Goal: Task Accomplishment & Management: Complete application form

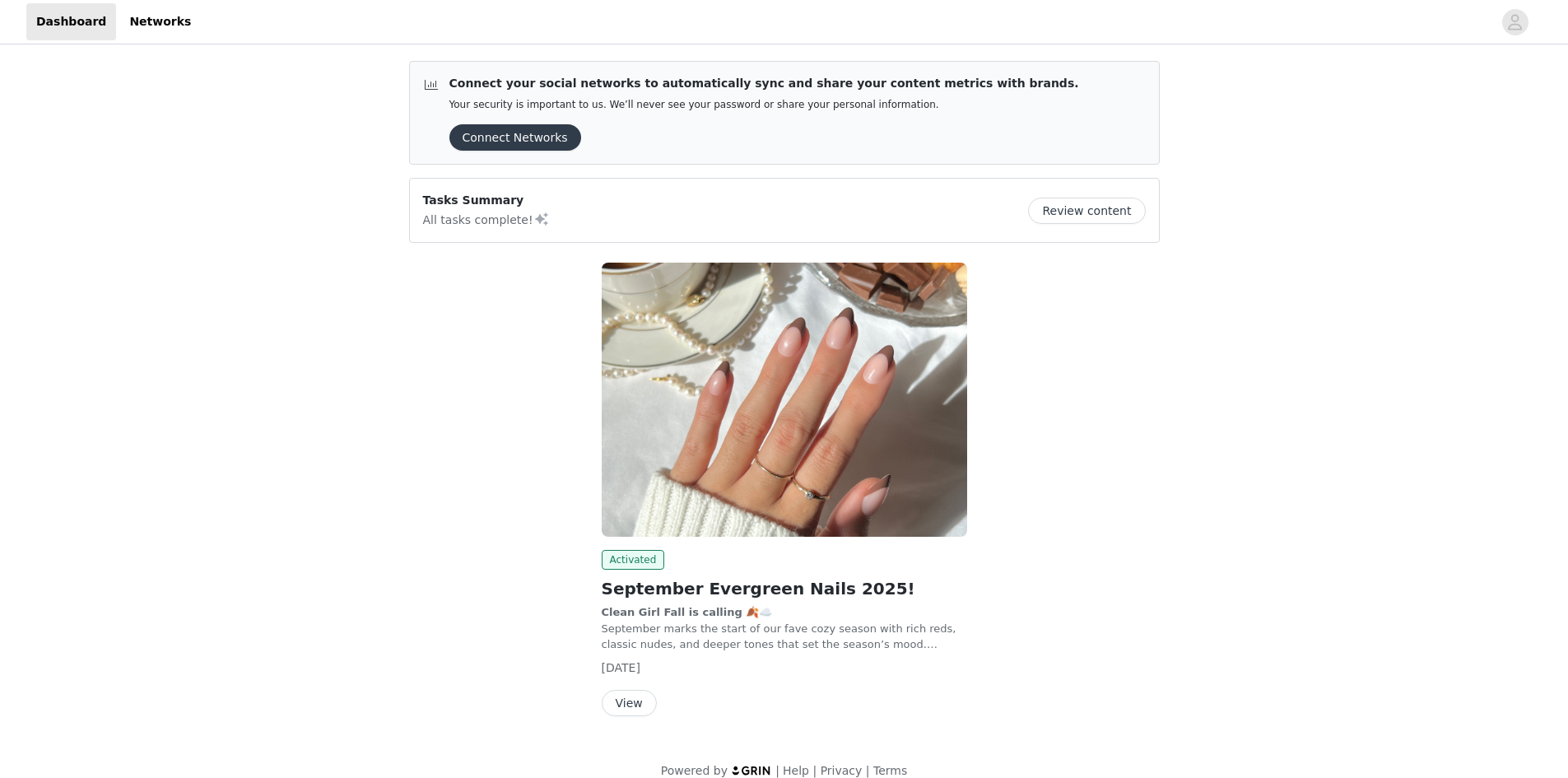
scroll to position [21, 0]
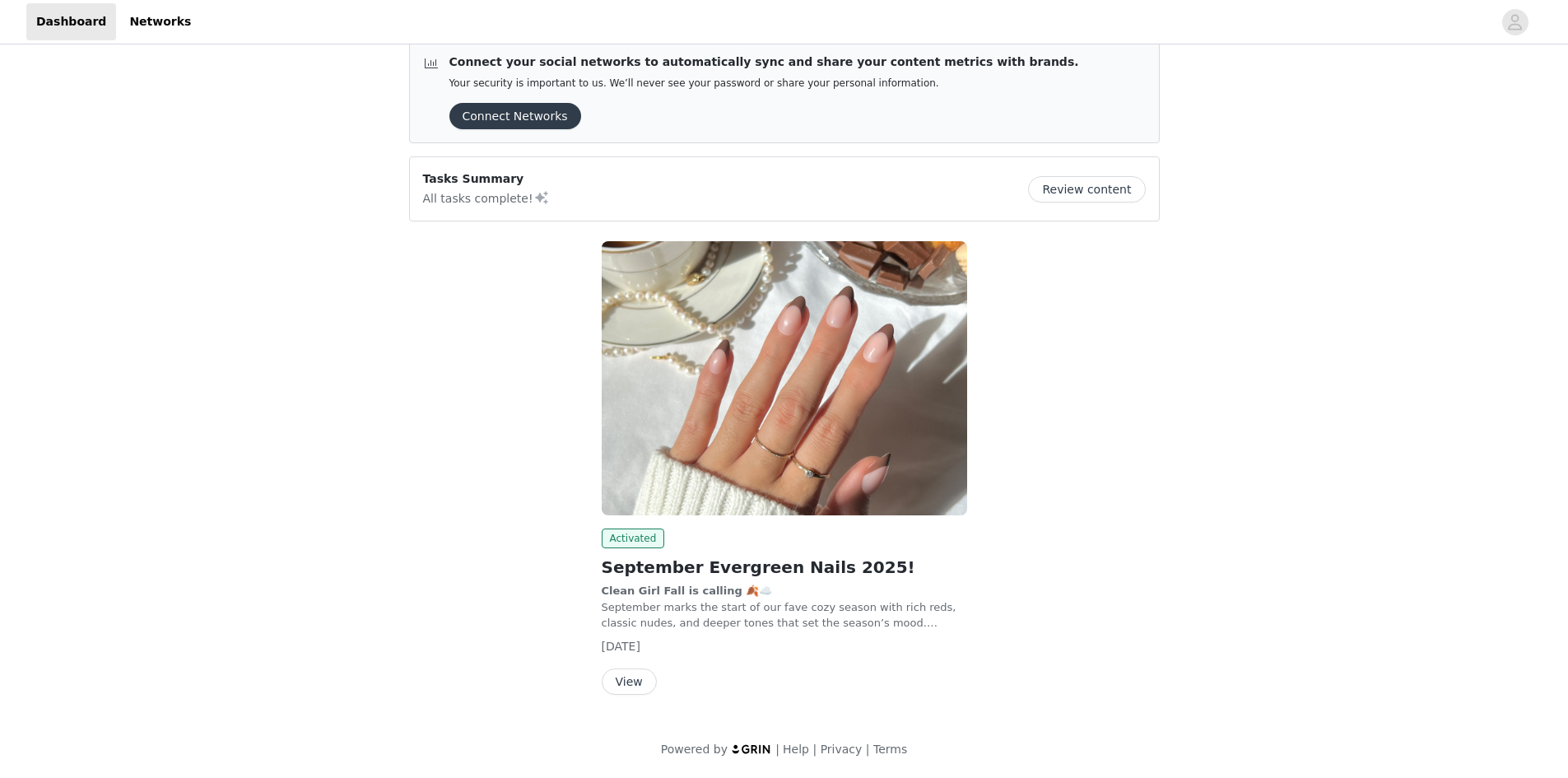
click at [633, 680] on button "View" at bounding box center [629, 681] width 56 height 26
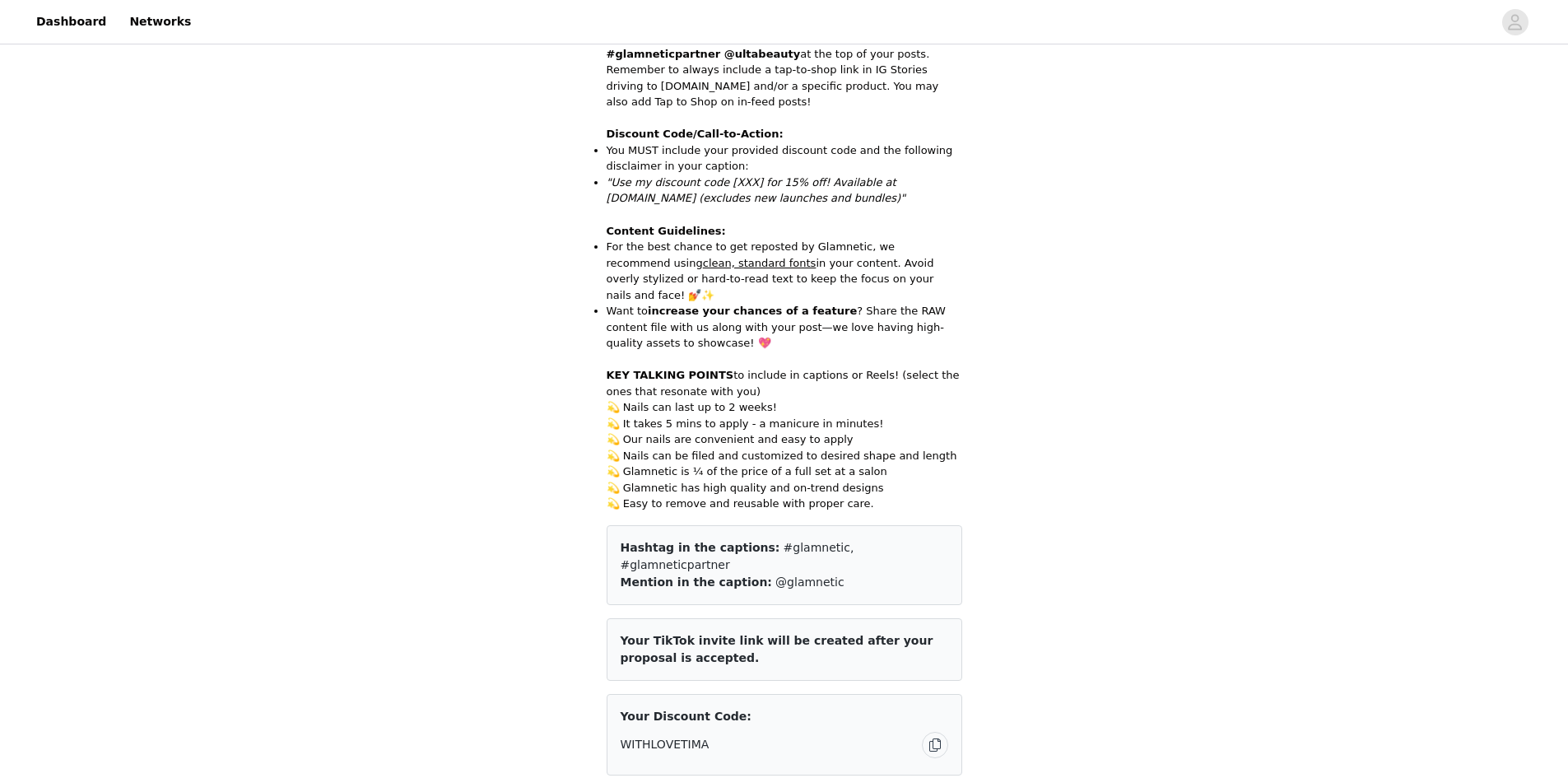
scroll to position [1317, 0]
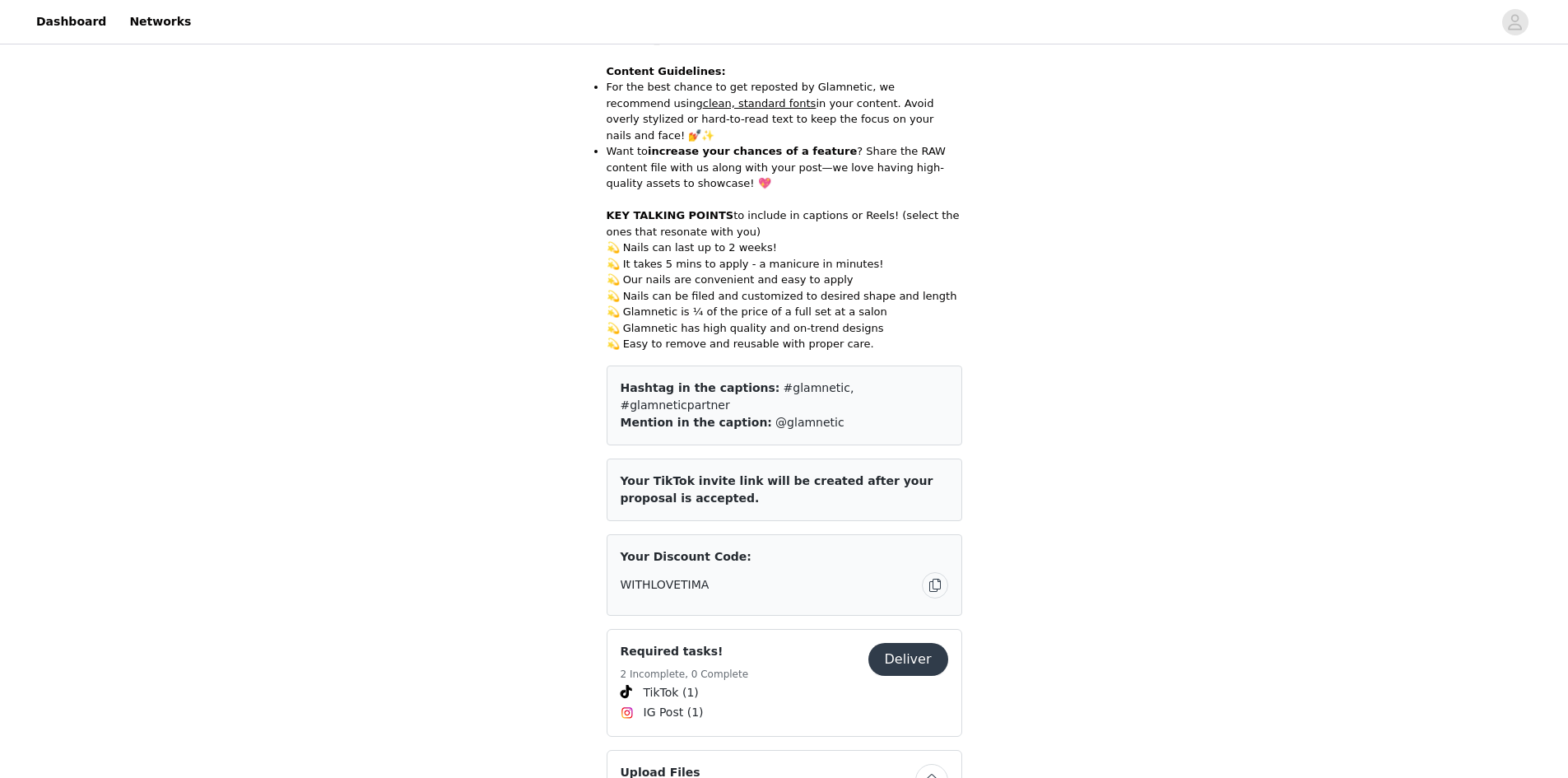
click at [920, 643] on button "Deliver" at bounding box center [907, 659] width 80 height 33
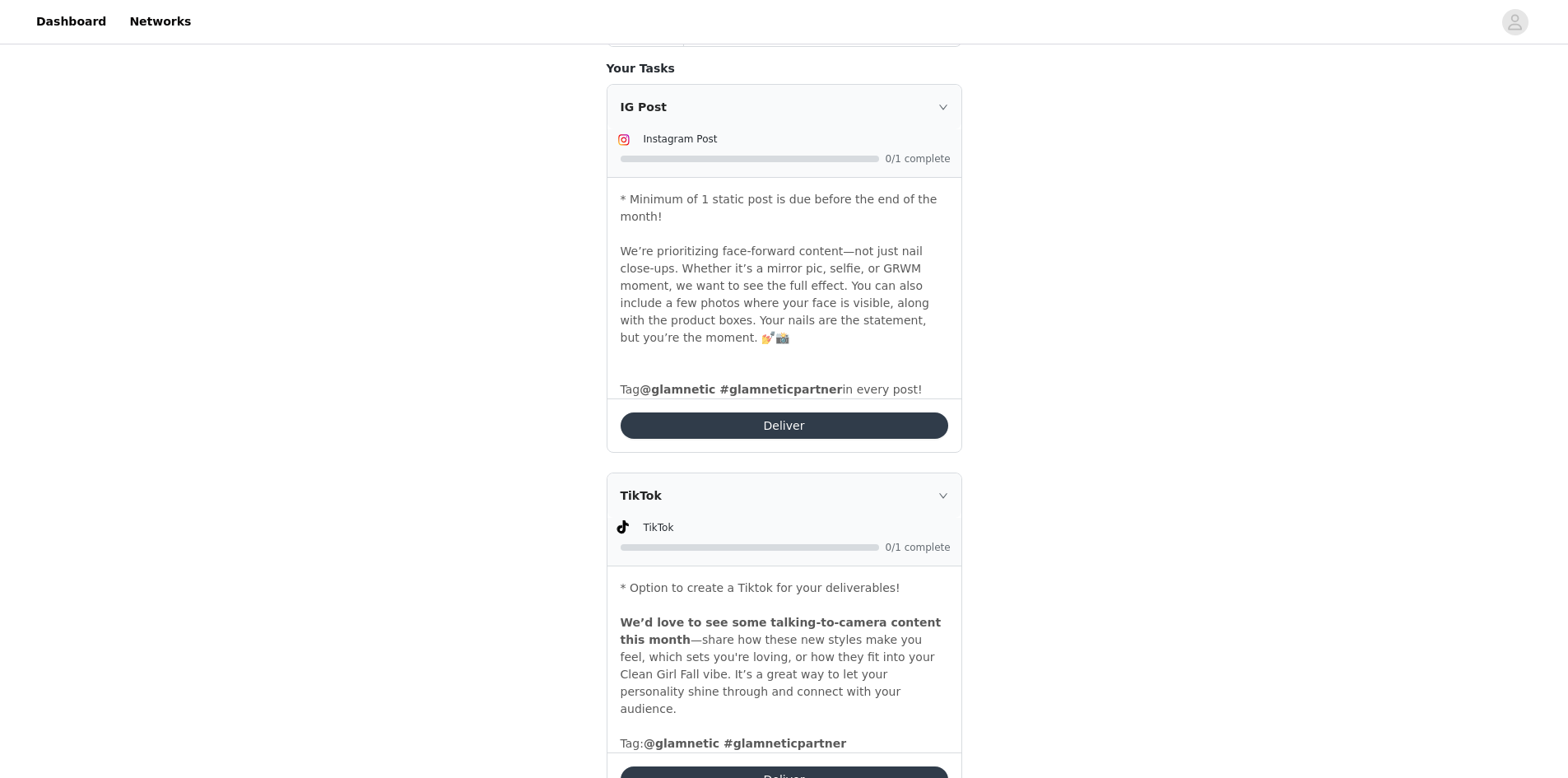
scroll to position [728, 0]
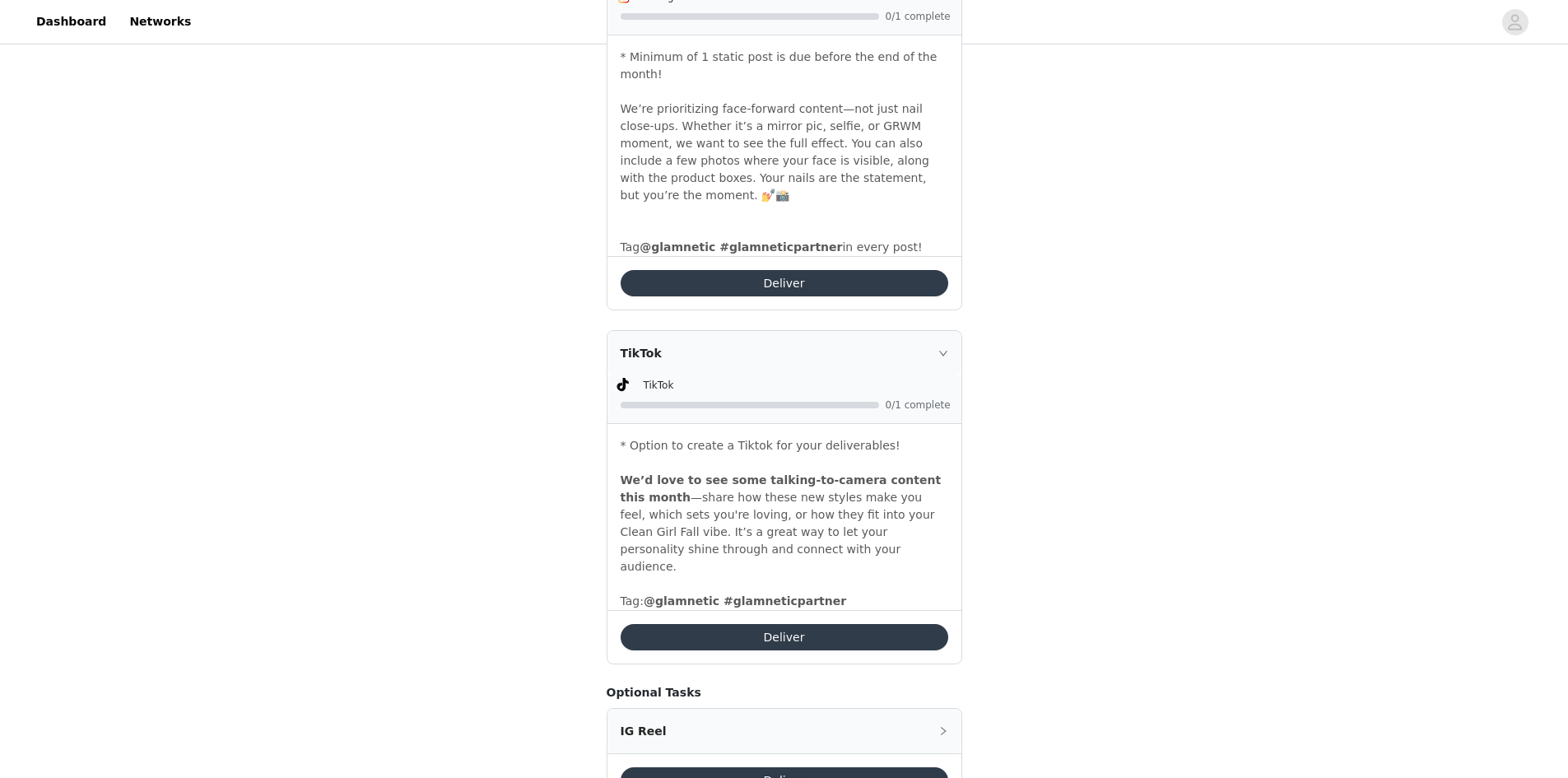
click at [900, 83] on p "* Minimum of 1 static post is due before the end of the month! We’re prioritizi…" at bounding box center [784, 153] width 328 height 207
click at [816, 270] on button "Deliver" at bounding box center [784, 282] width 328 height 26
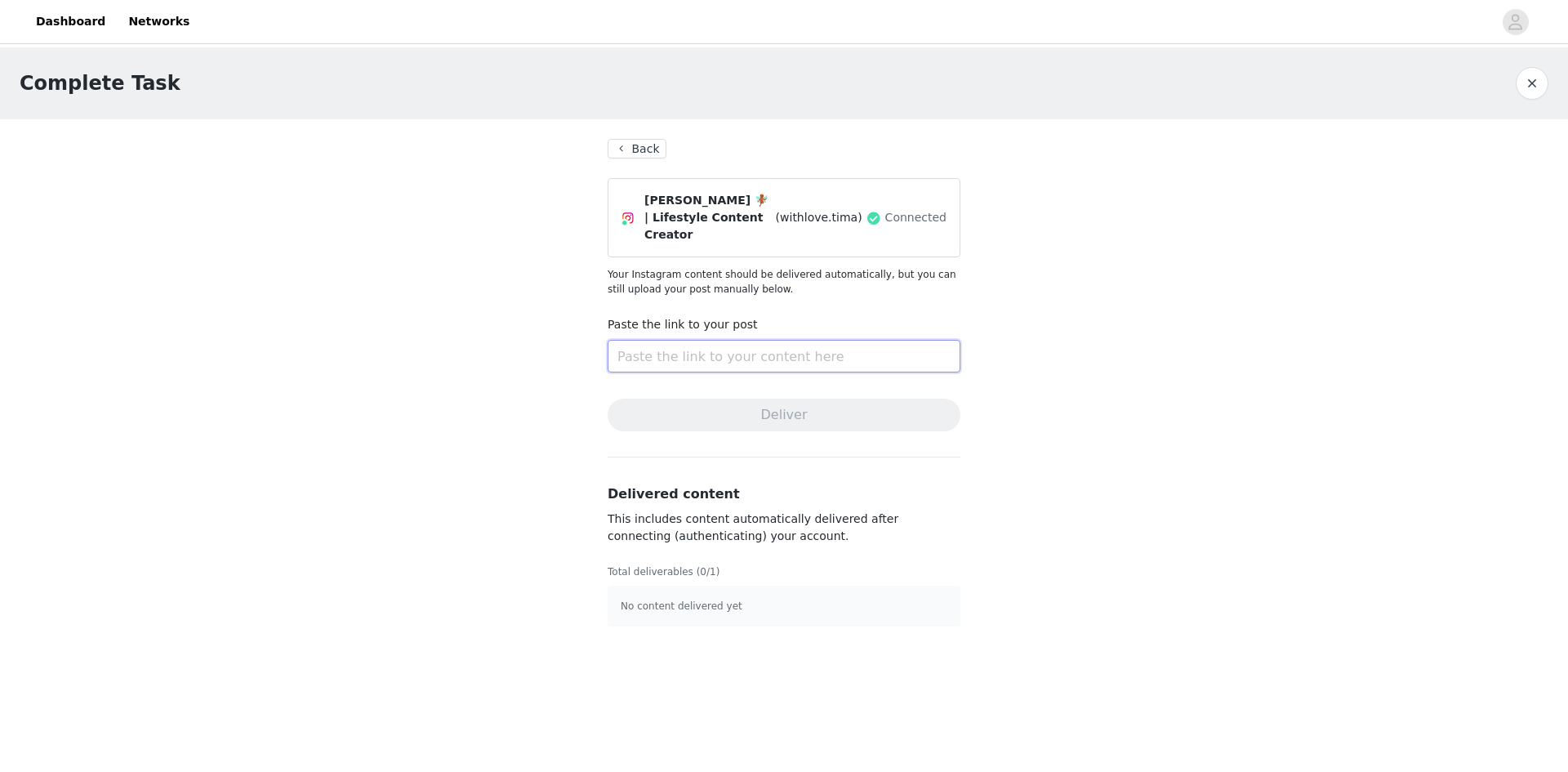
click at [730, 343] on input "text" at bounding box center [784, 356] width 353 height 32
paste input "[URL][DOMAIN_NAME]"
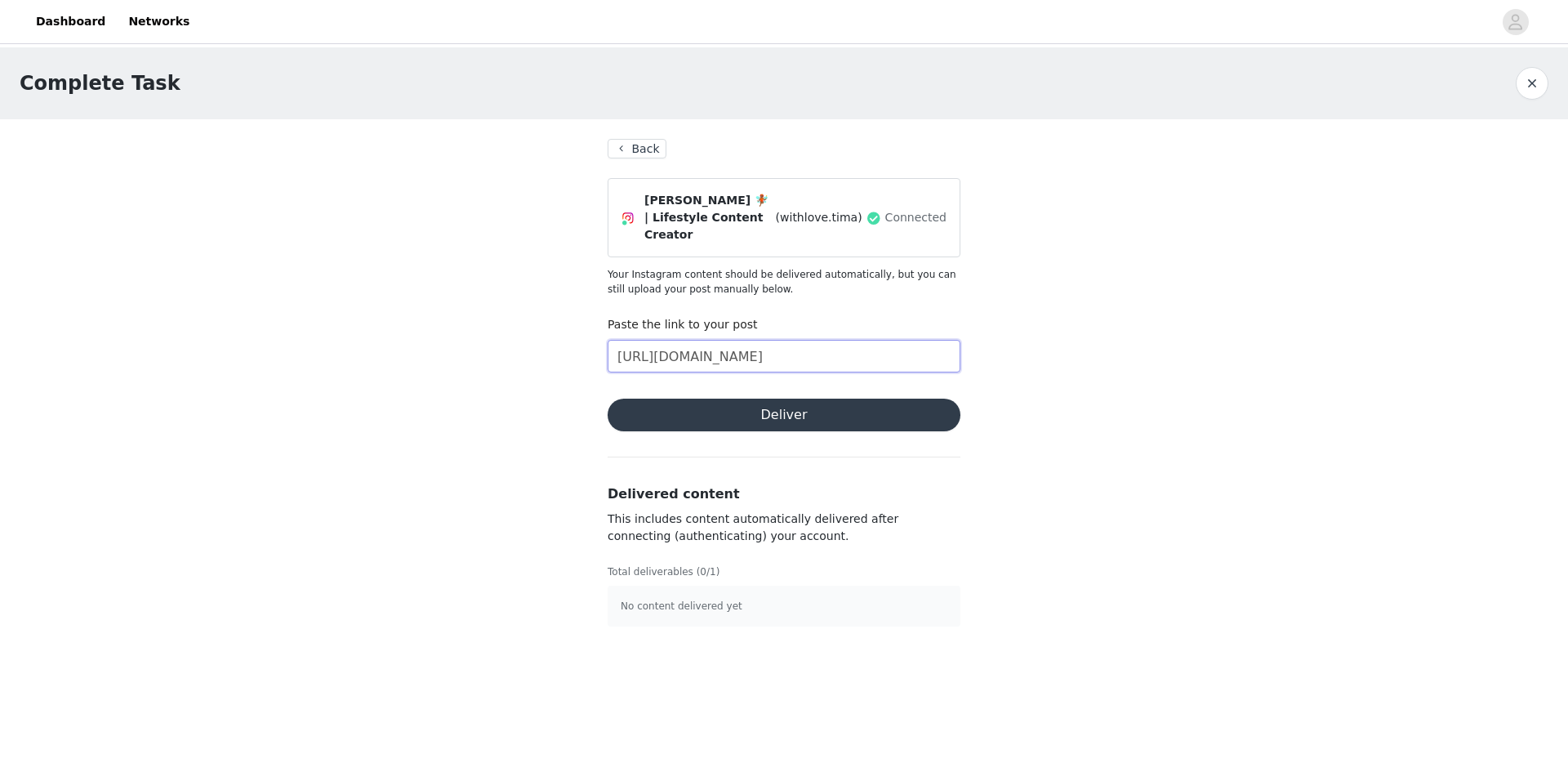
type input "[URL][DOMAIN_NAME]"
click at [742, 400] on button "Deliver" at bounding box center [784, 415] width 353 height 32
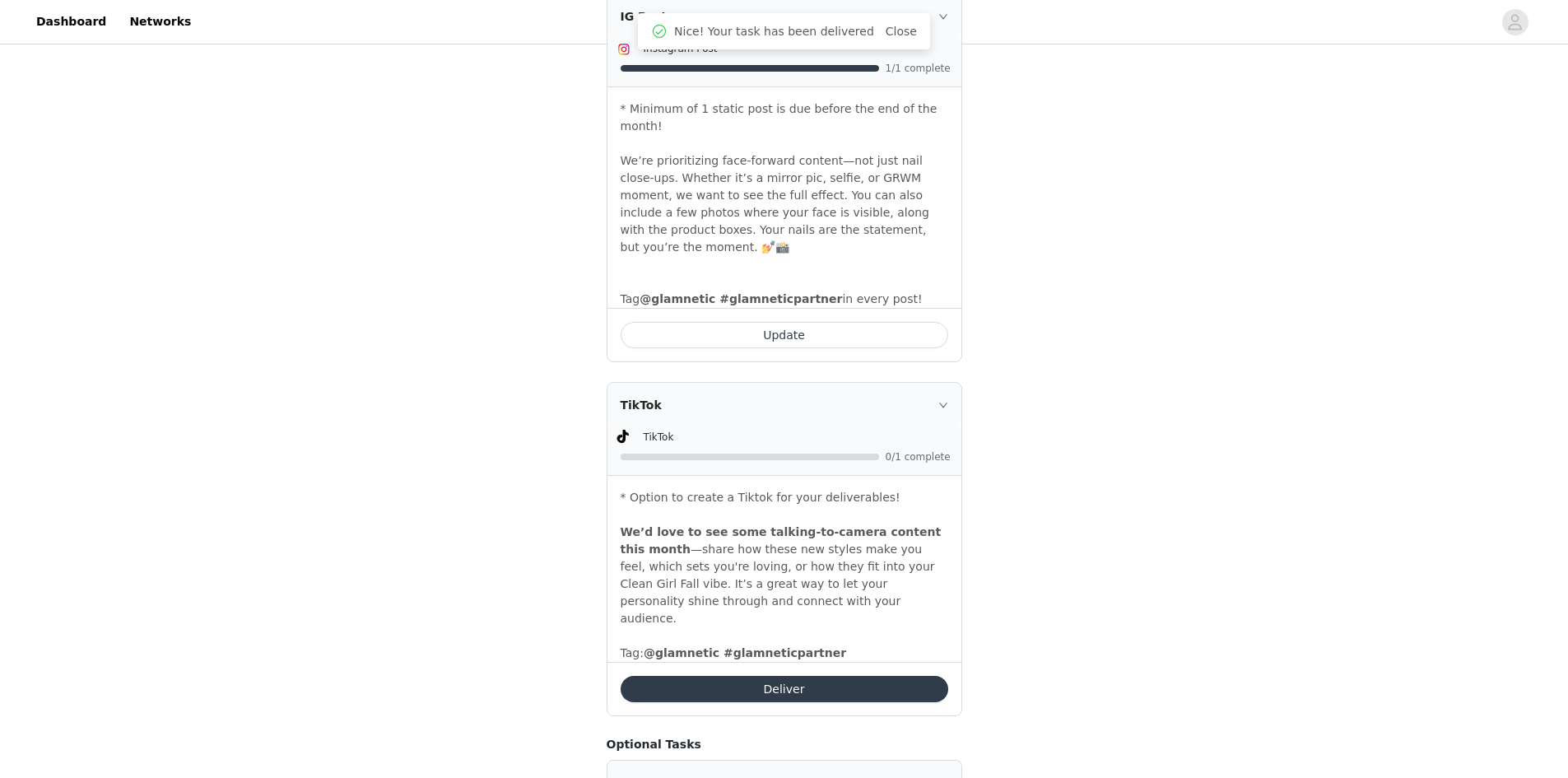
scroll to position [728, 0]
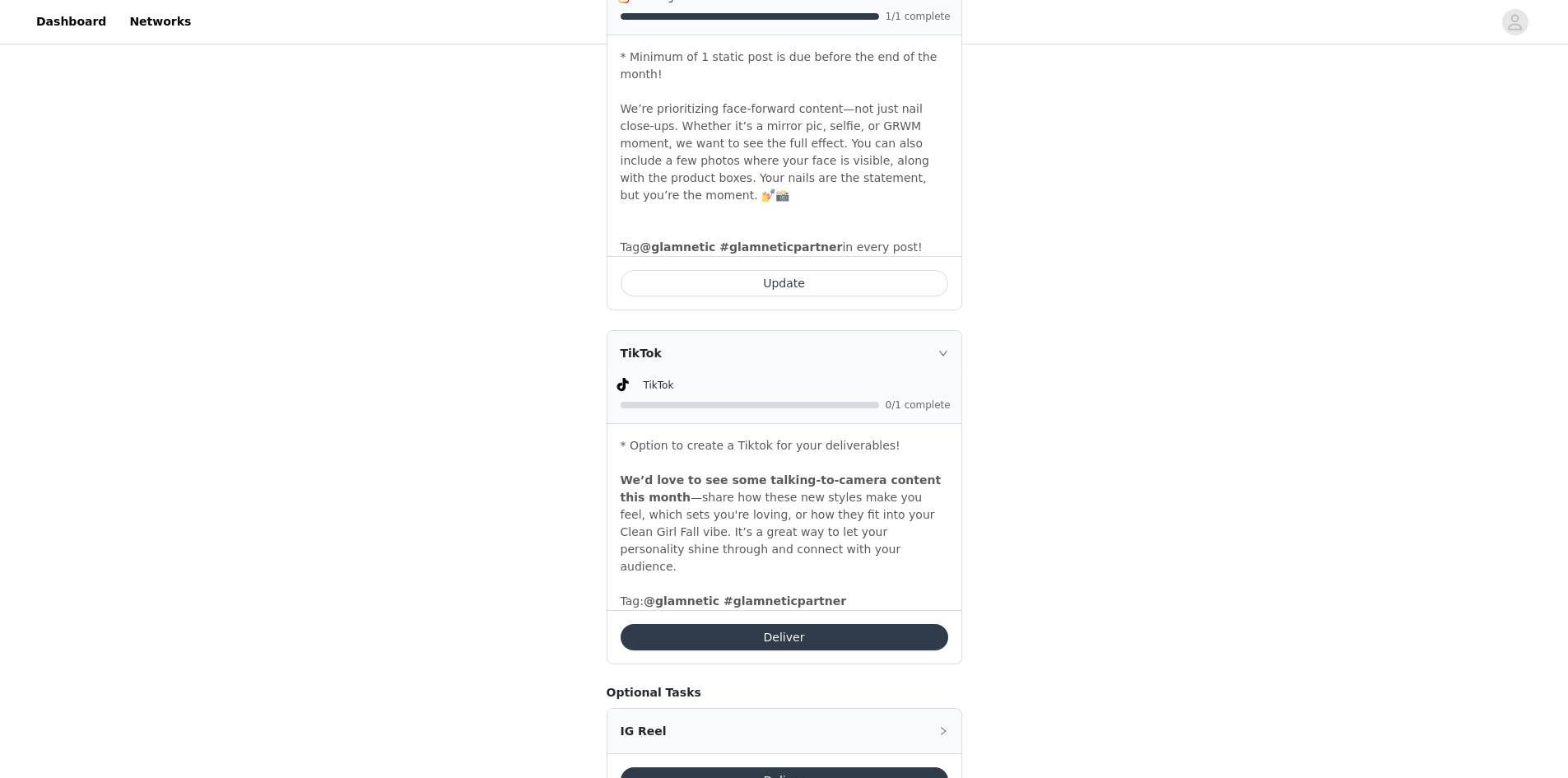
click at [811, 625] on button "Deliver" at bounding box center [784, 637] width 328 height 26
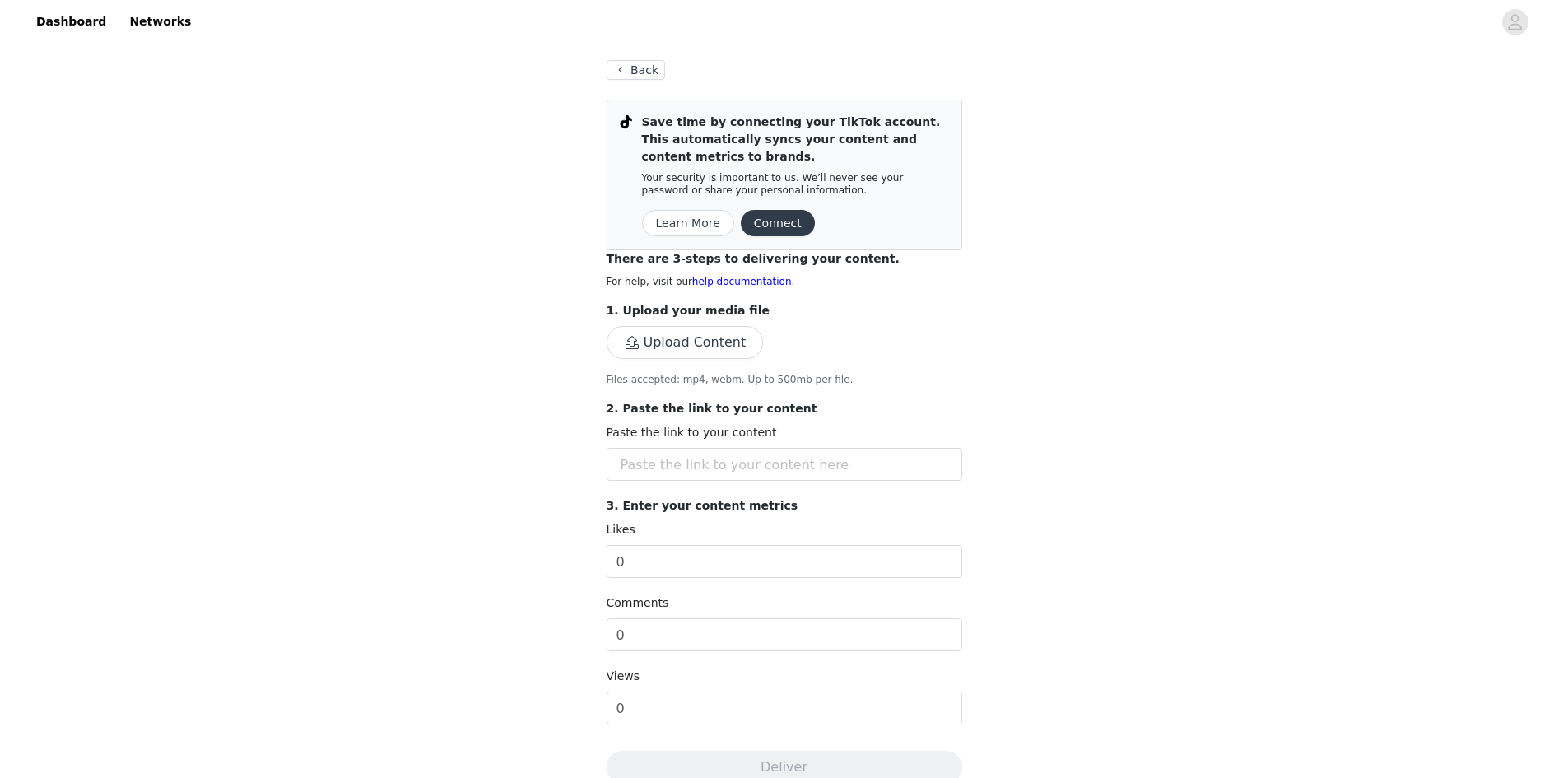
scroll to position [73, 0]
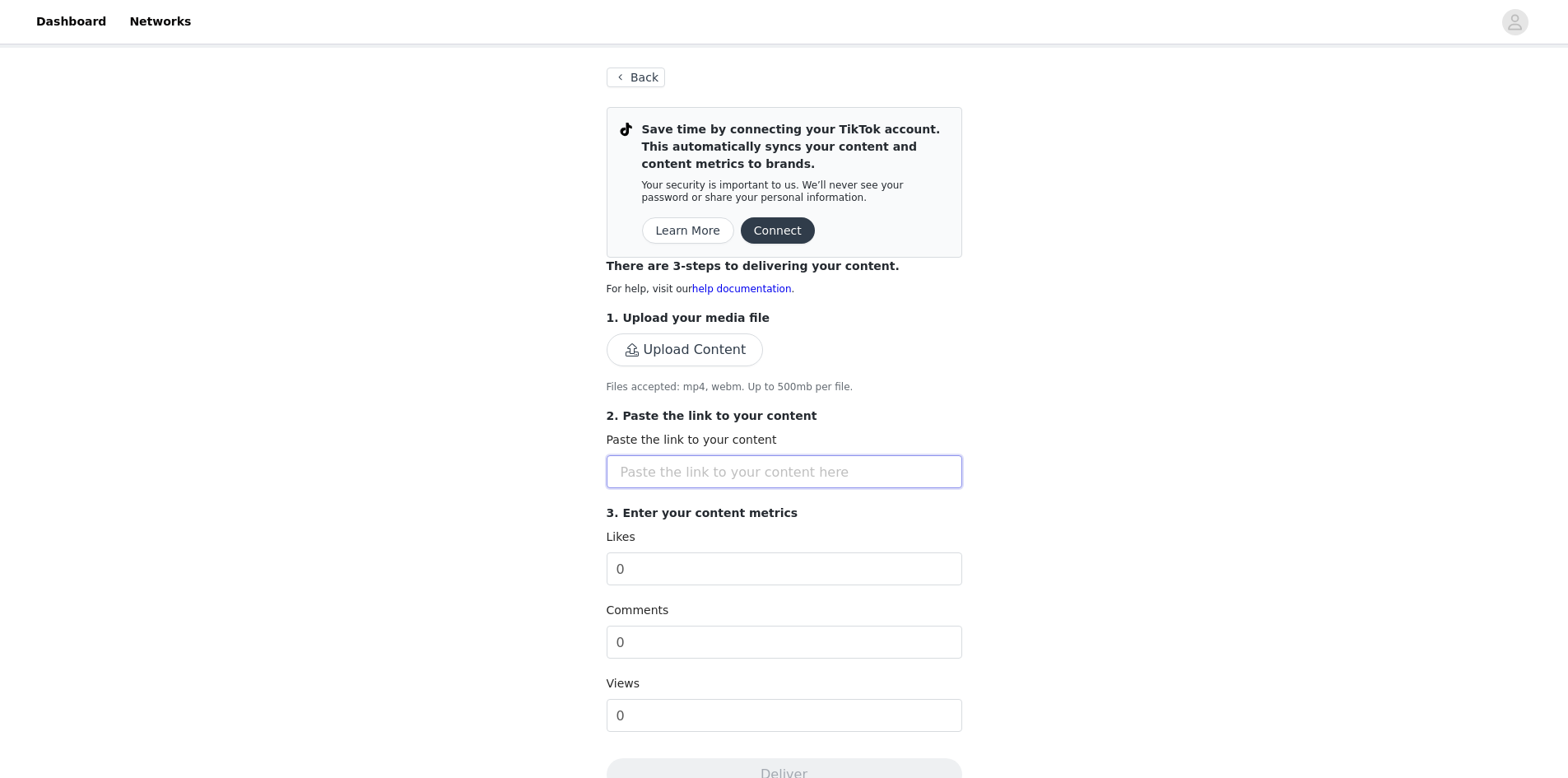
click at [642, 461] on input "text" at bounding box center [784, 472] width 356 height 33
paste input "[URL][DOMAIN_NAME]"
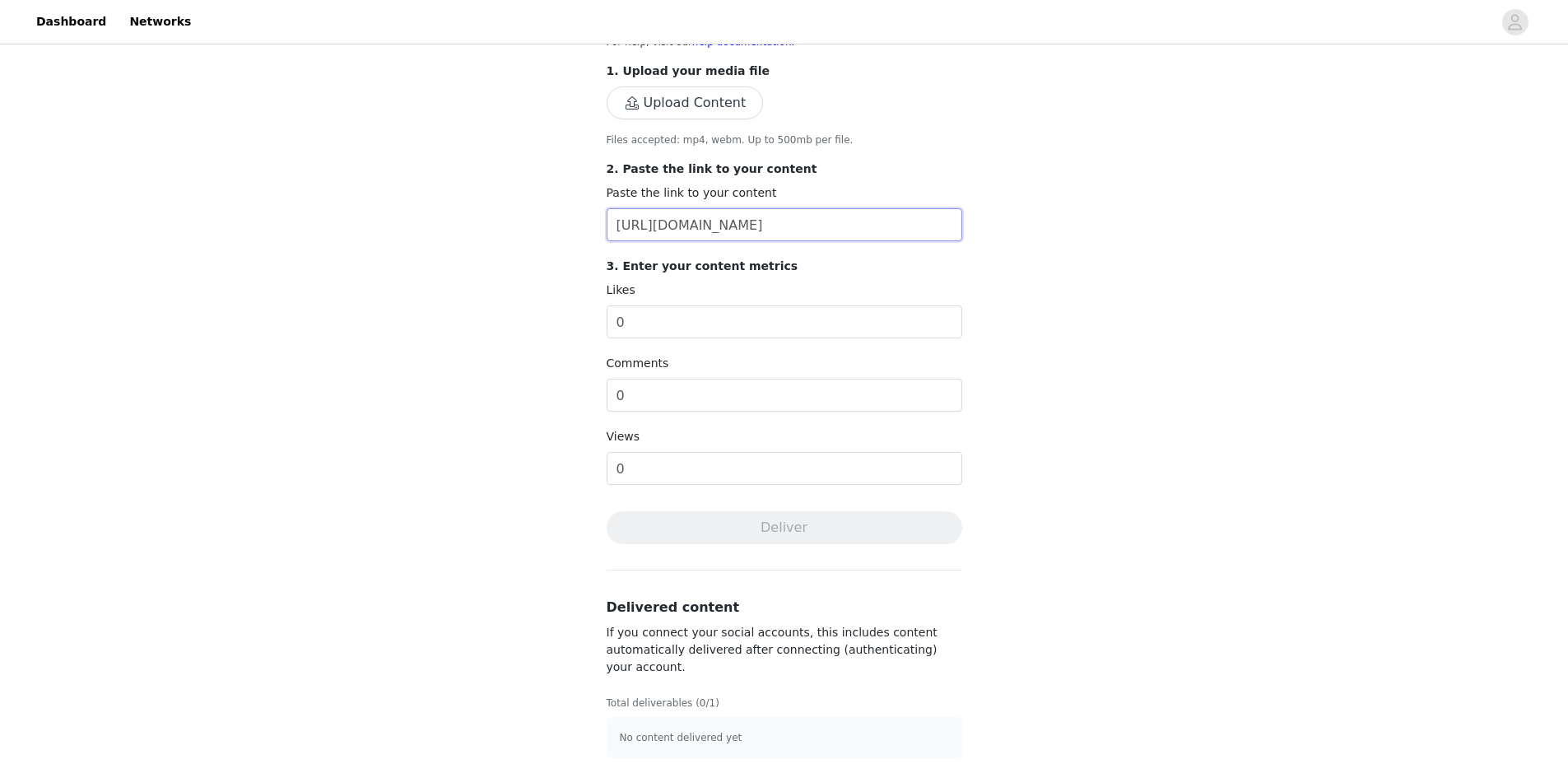
type input "[URL][DOMAIN_NAME]"
click at [439, 408] on div "Complete Task Back Save time by connecting your TikTok account. This automatica…" at bounding box center [784, 253] width 1568 height 1049
click at [673, 329] on input "0" at bounding box center [784, 321] width 356 height 33
click at [663, 333] on input "text" at bounding box center [784, 321] width 356 height 33
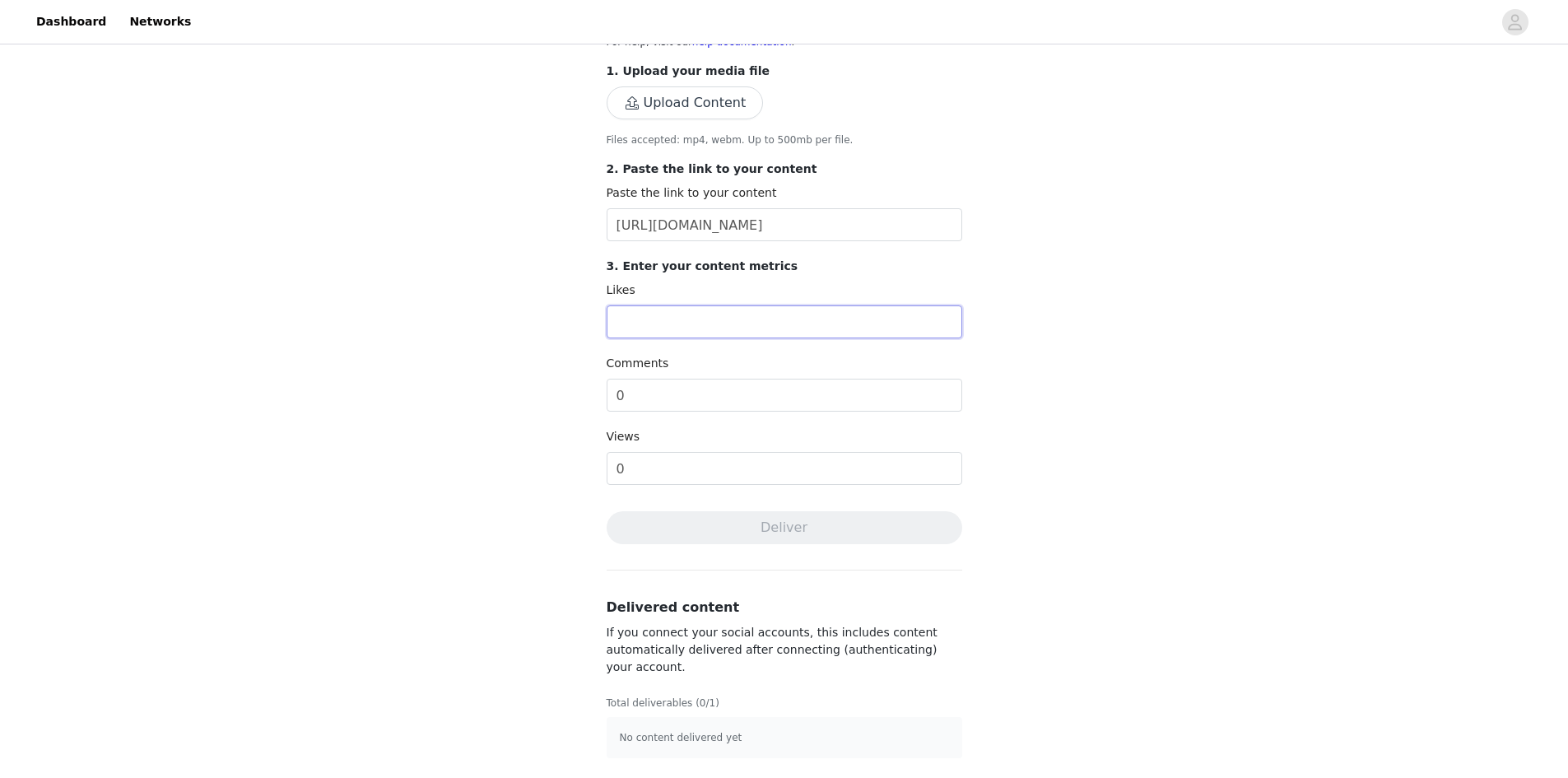
click at [666, 320] on input "text" at bounding box center [784, 321] width 356 height 33
click at [276, 370] on div "Complete Task Back Save time by connecting your TikTok account. This automatica…" at bounding box center [784, 253] width 1568 height 1049
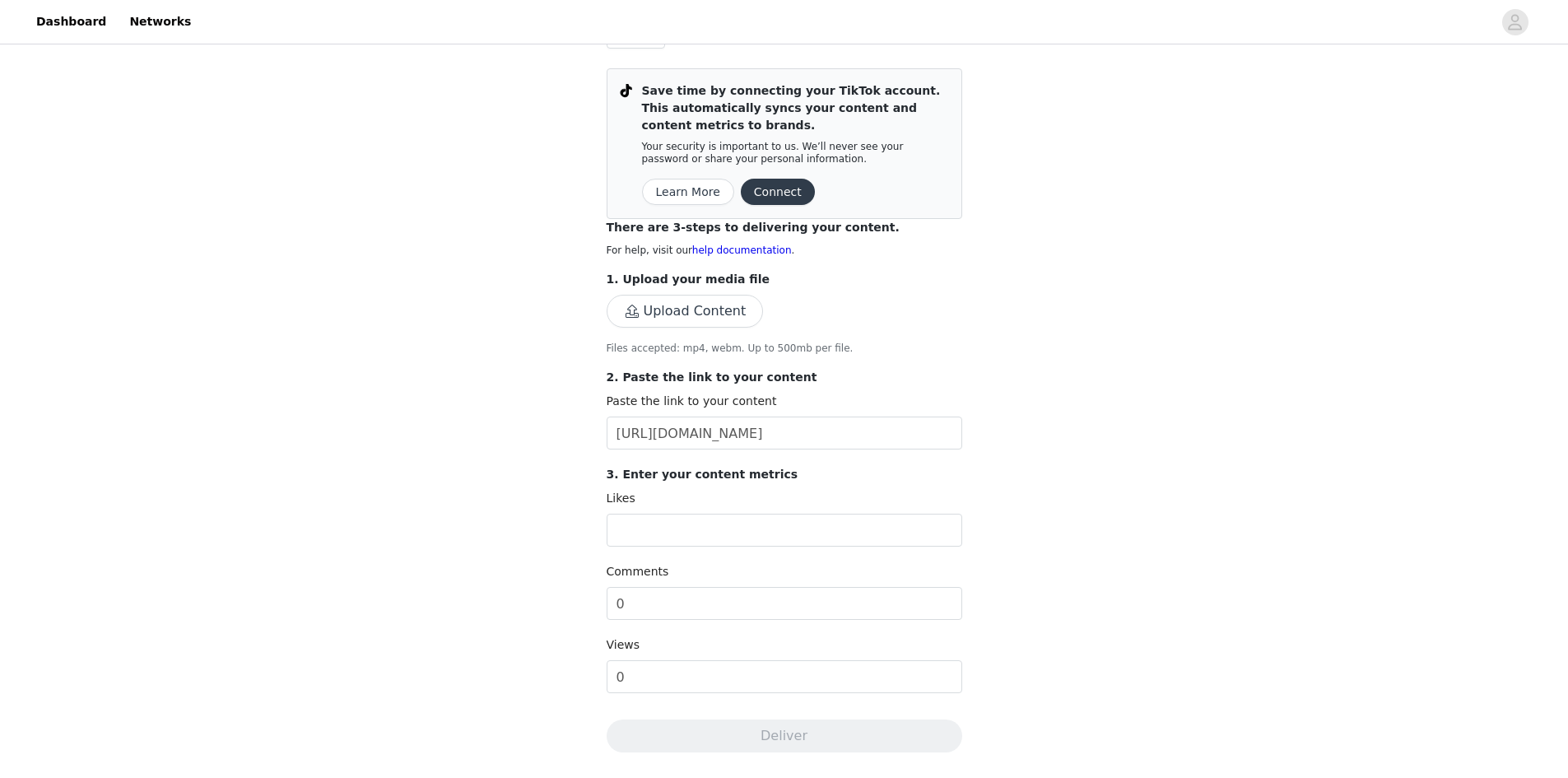
scroll to position [73, 0]
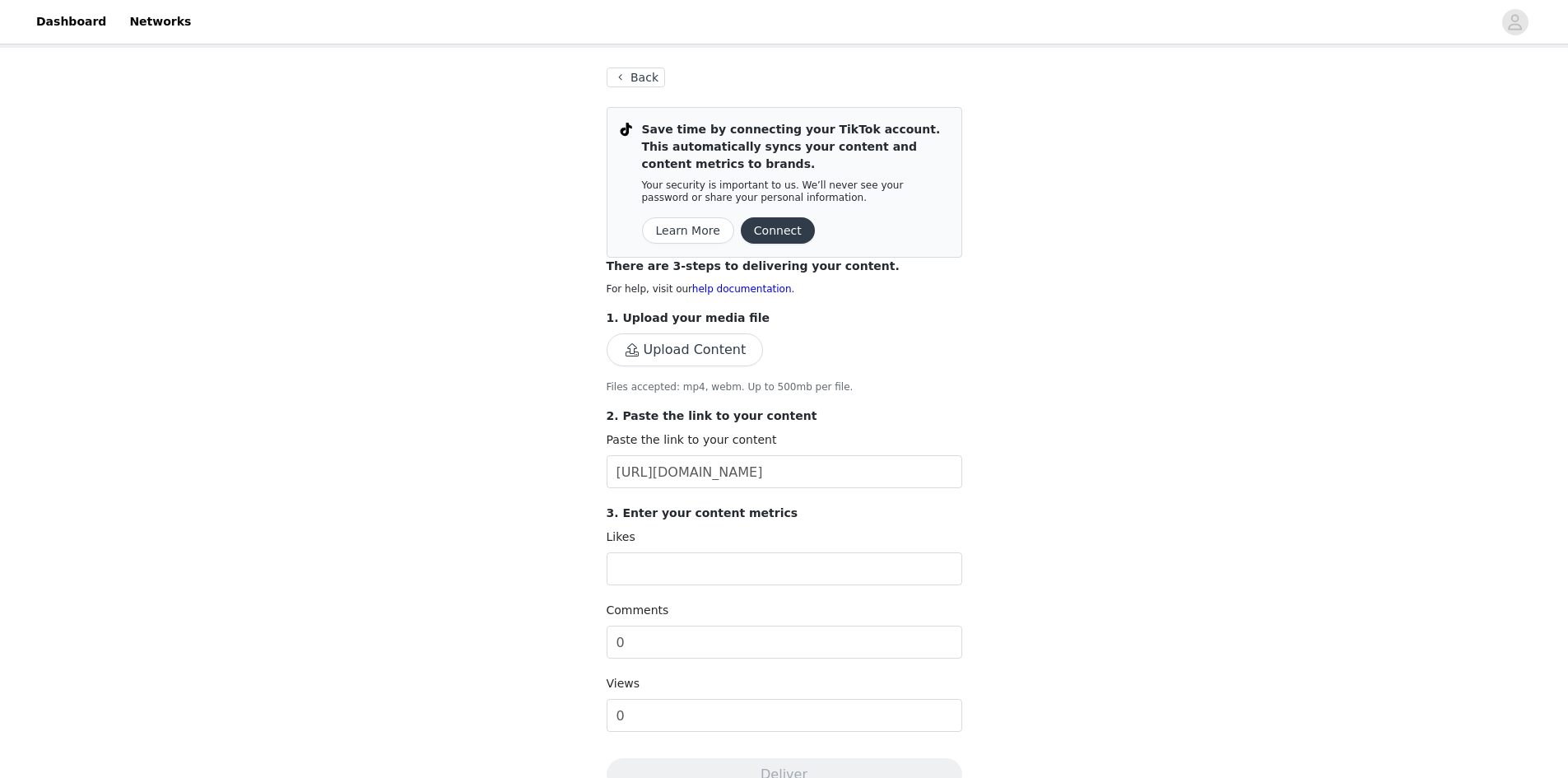
click at [787, 228] on button "Connect" at bounding box center [777, 230] width 74 height 26
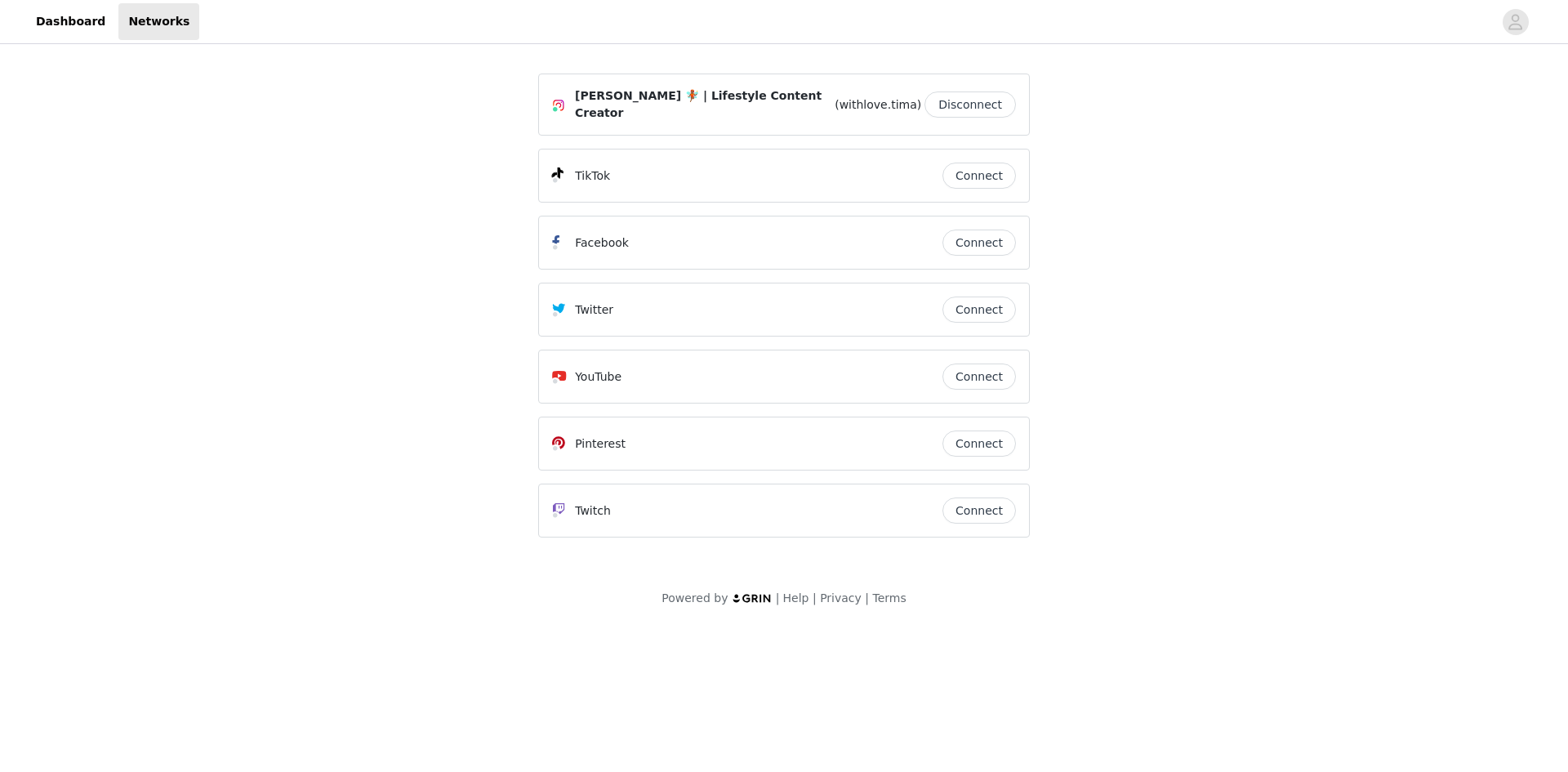
click at [970, 163] on button "Connect" at bounding box center [978, 175] width 73 height 26
